Goal: Task Accomplishment & Management: Complete application form

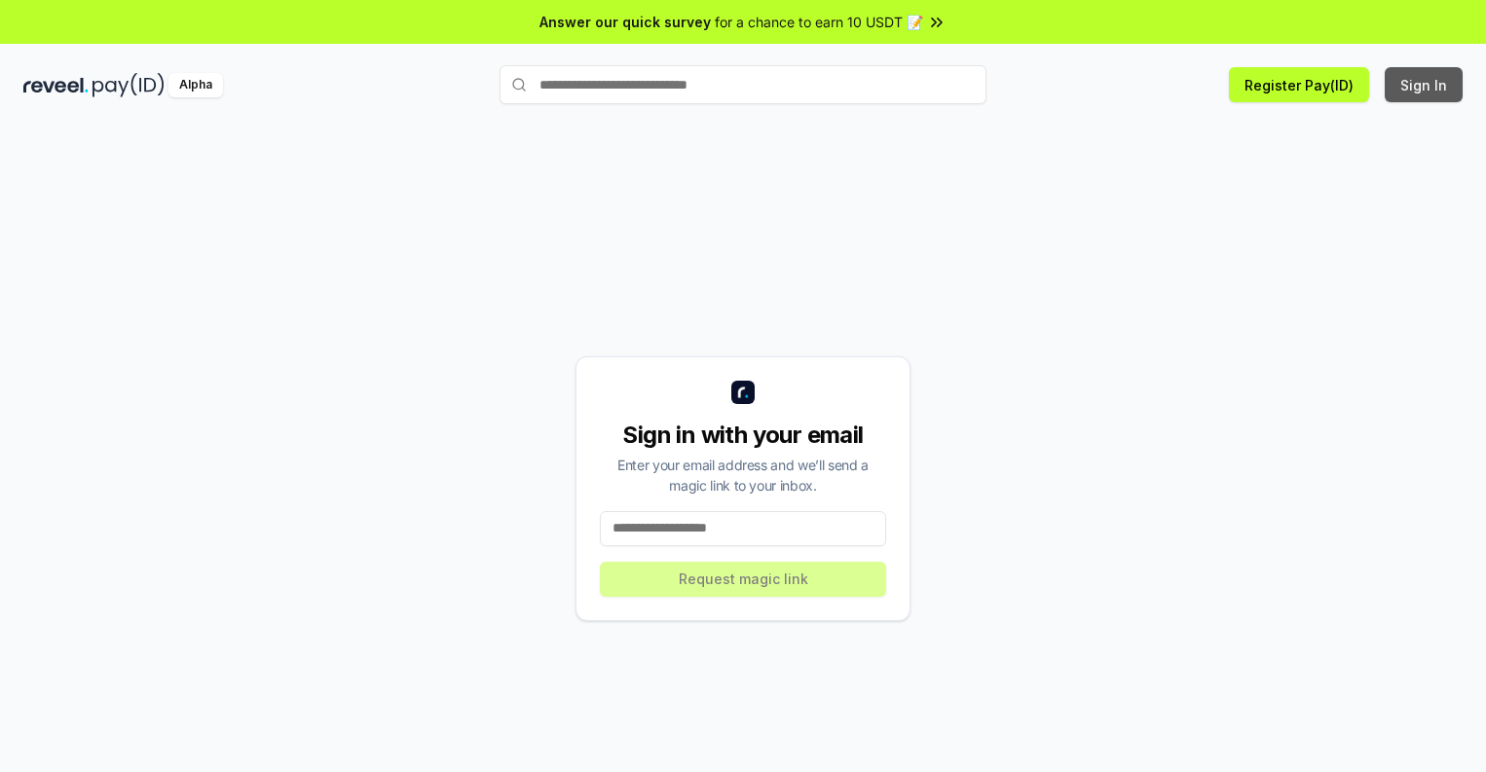
click at [1425, 85] on button "Sign In" at bounding box center [1424, 84] width 78 height 35
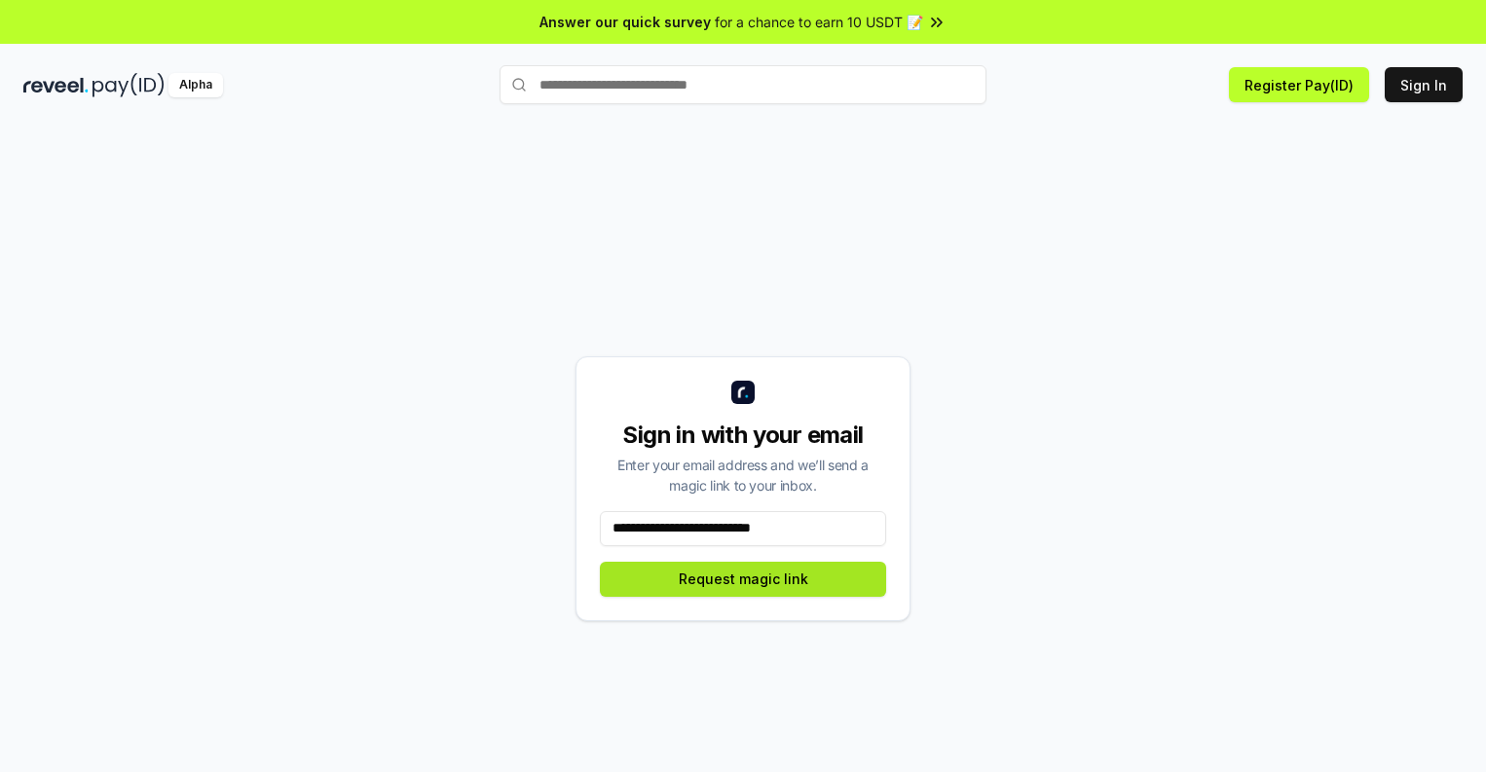
type input "**********"
click at [743, 578] on button "Request magic link" at bounding box center [743, 579] width 286 height 35
